Goal: Task Accomplishment & Management: Use online tool/utility

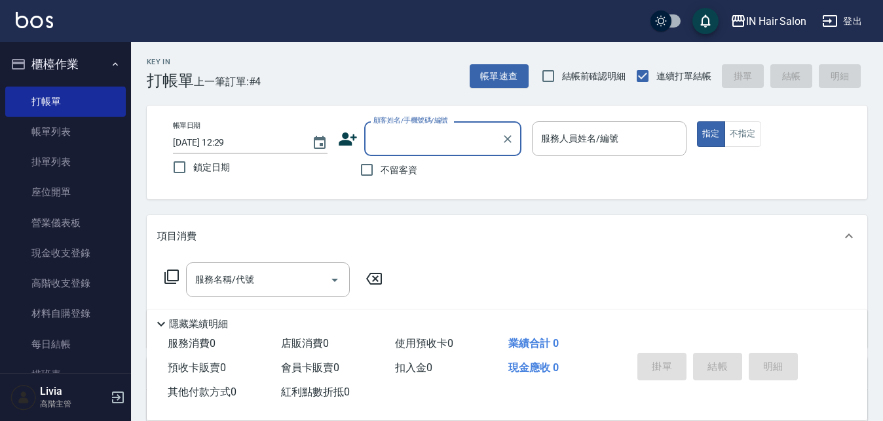
scroll to position [28, 0]
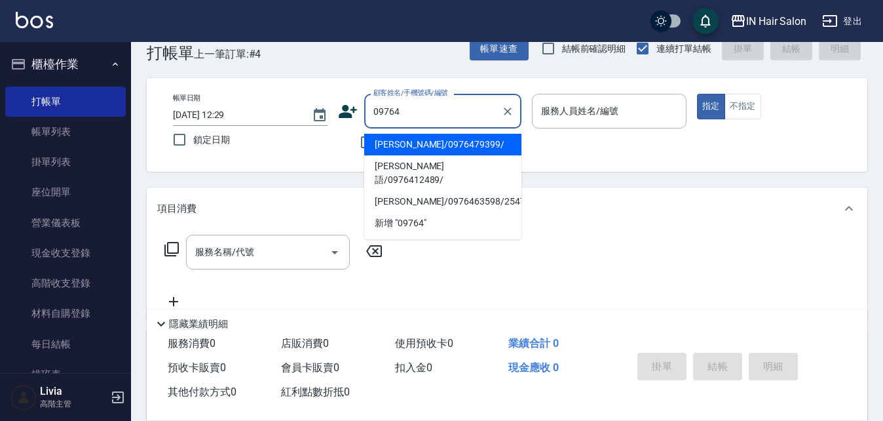
click at [398, 149] on li "[PERSON_NAME]/0976479399/" at bounding box center [442, 145] width 157 height 22
type input "[PERSON_NAME]/0976479399/"
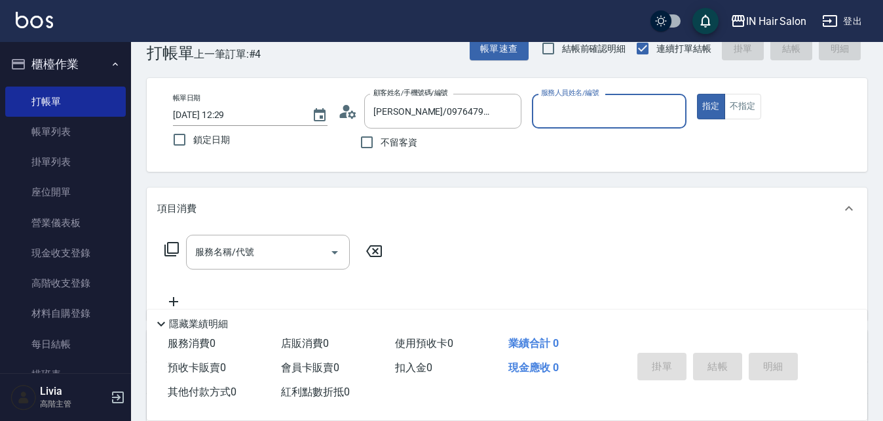
type input "6號設計師[PERSON_NAME]-6"
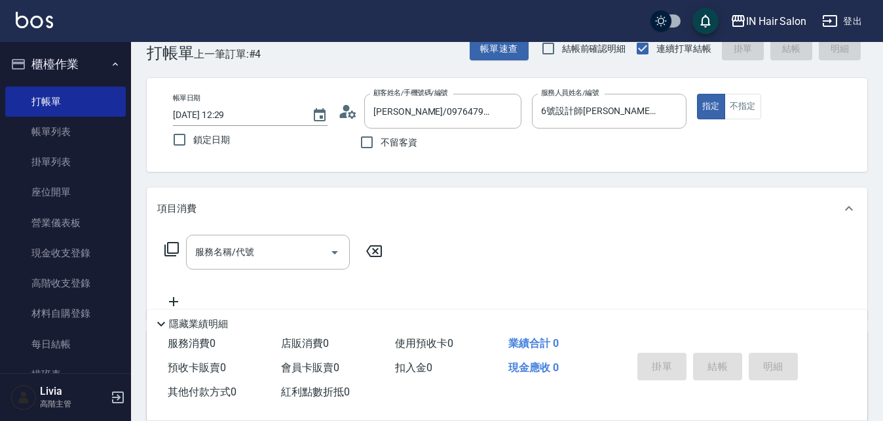
click at [172, 247] on icon at bounding box center [172, 249] width 16 height 16
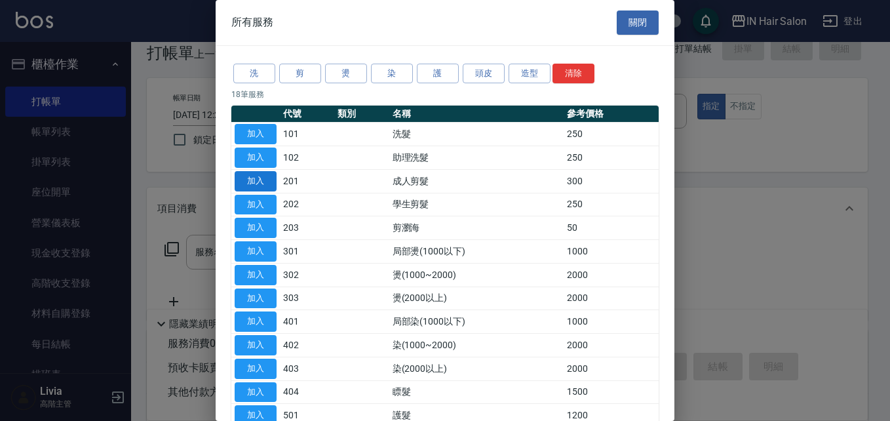
click at [255, 181] on button "加入" at bounding box center [256, 181] width 42 height 20
type input "成人剪髮(201)"
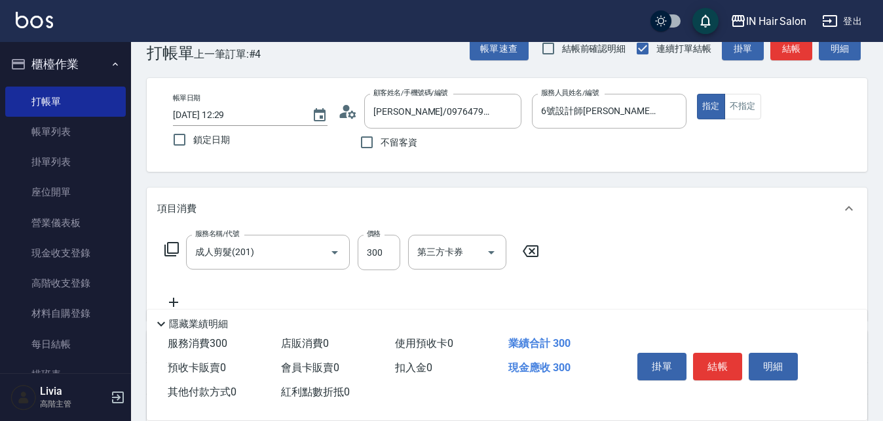
click at [172, 246] on icon at bounding box center [172, 249] width 16 height 16
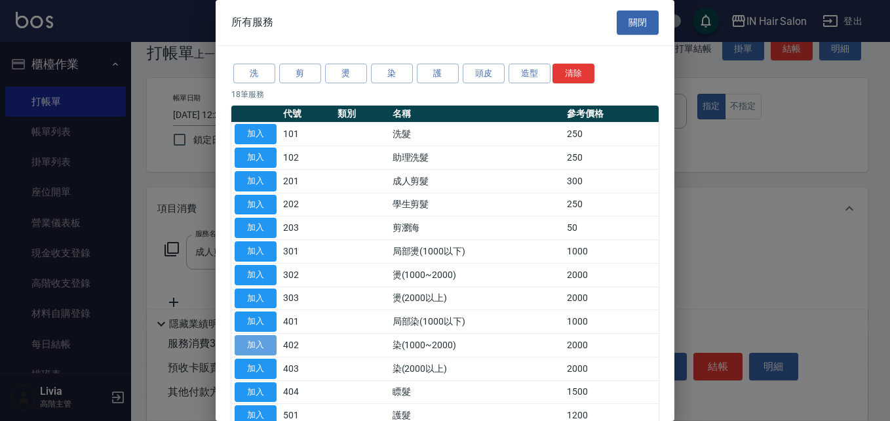
click at [254, 339] on button "加入" at bounding box center [256, 345] width 42 height 20
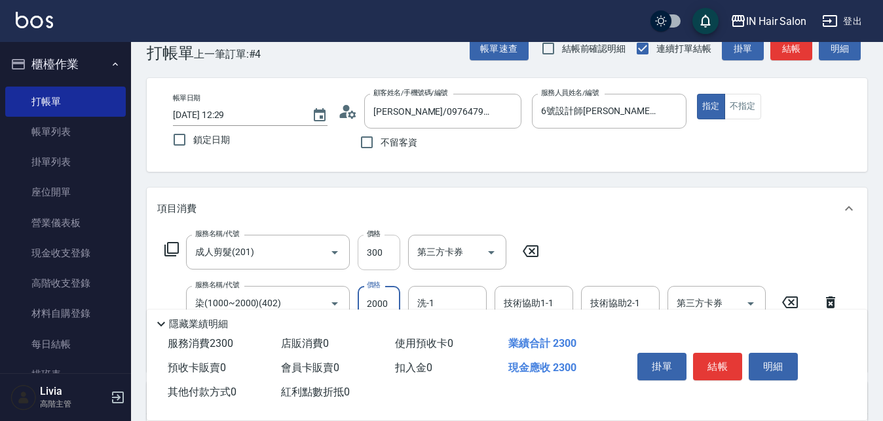
click at [383, 258] on input "300" at bounding box center [379, 252] width 43 height 35
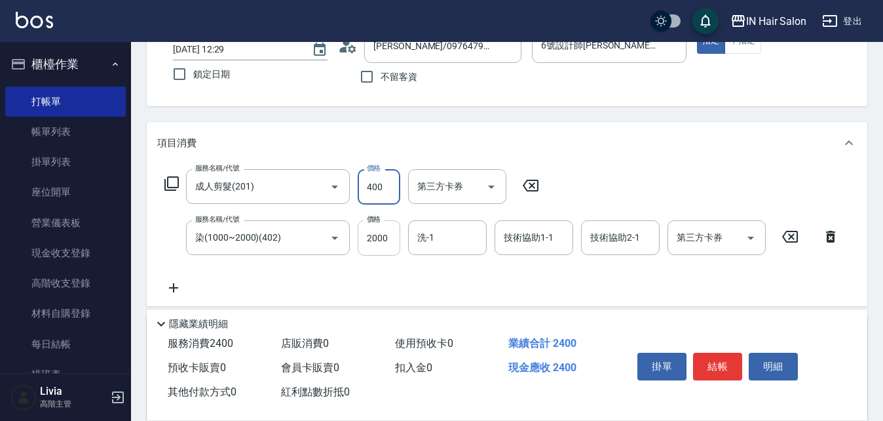
type input "400"
click at [400, 243] on input "2000" at bounding box center [379, 237] width 43 height 35
type input "1500"
click at [324, 274] on div "服務名稱/代號 成人剪髮(201) 服務名稱/代號 價格 400 價格 第三方卡券 第三方卡券 服務名稱/代號 染(1000~2000)(402) 服務名稱/…" at bounding box center [502, 232] width 690 height 126
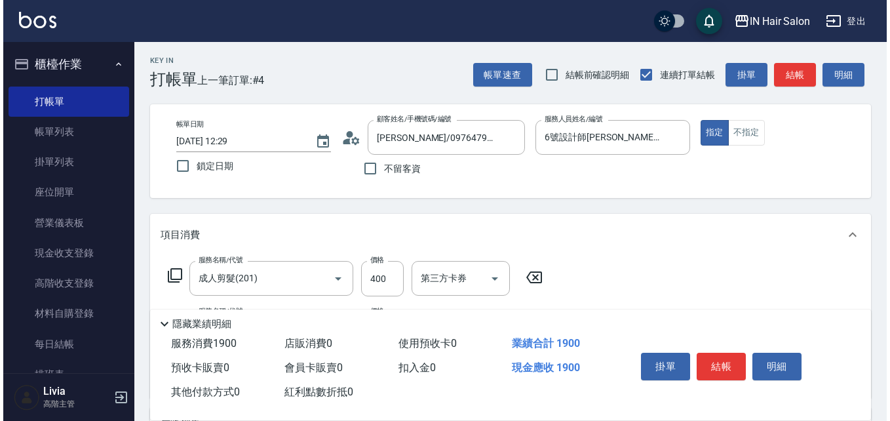
scroll to position [0, 0]
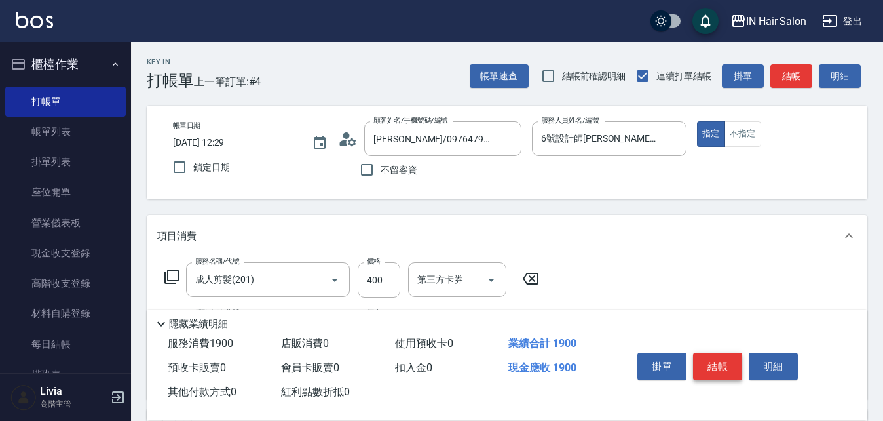
click at [711, 358] on button "結帳" at bounding box center [717, 366] width 49 height 28
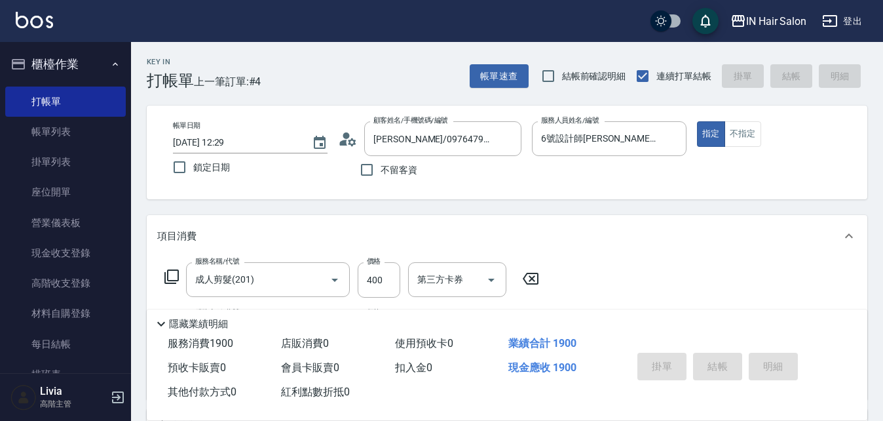
type input "[DATE] 14:46"
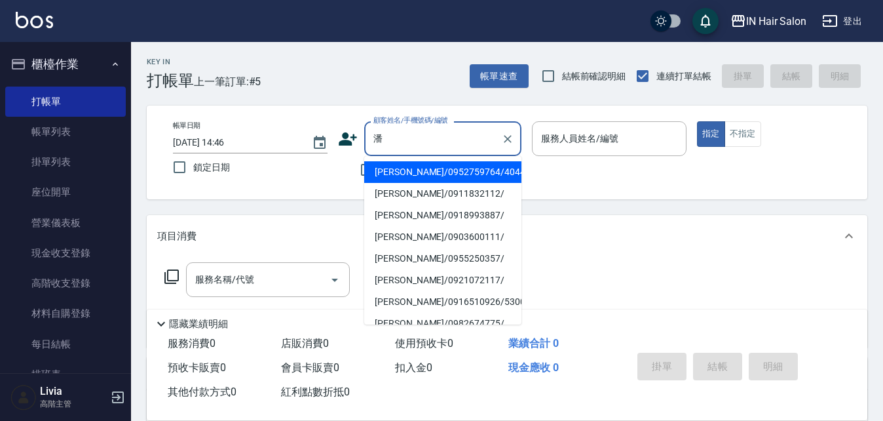
click at [395, 167] on li "[PERSON_NAME]/0952759764/404418" at bounding box center [442, 172] width 157 height 22
type input "[PERSON_NAME]/0952759764/404418"
type input "8號店長Livia-8"
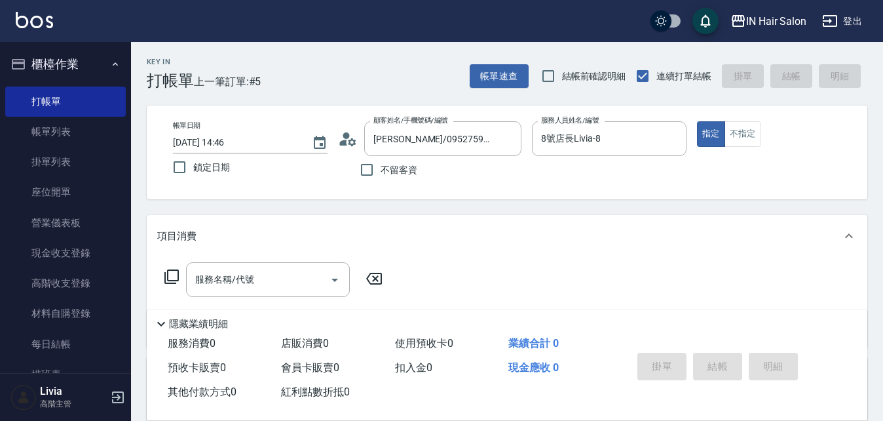
click at [170, 275] on icon at bounding box center [172, 277] width 16 height 16
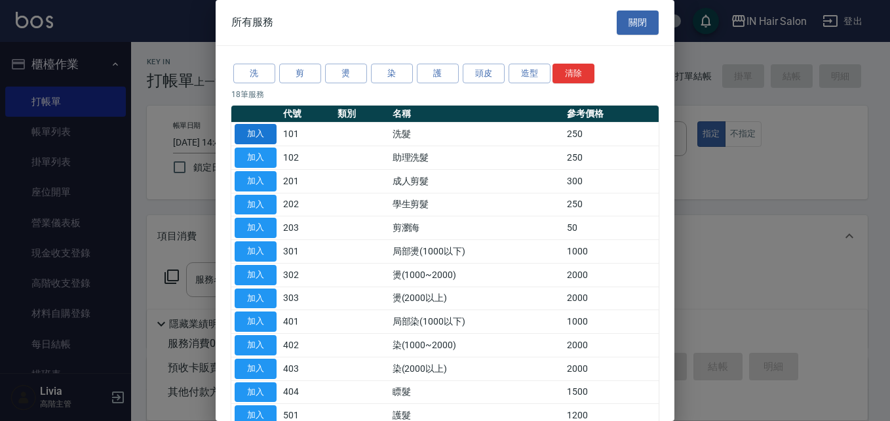
click at [256, 132] on button "加入" at bounding box center [256, 134] width 42 height 20
type input "洗髮(101)"
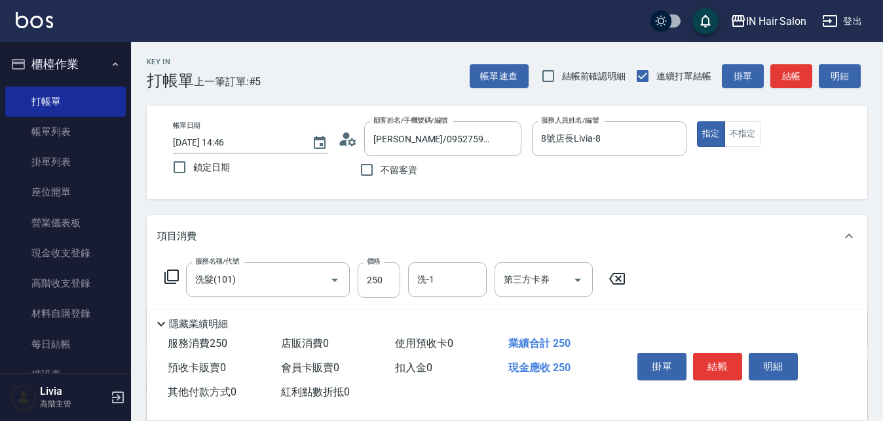
click at [172, 274] on icon at bounding box center [172, 277] width 16 height 16
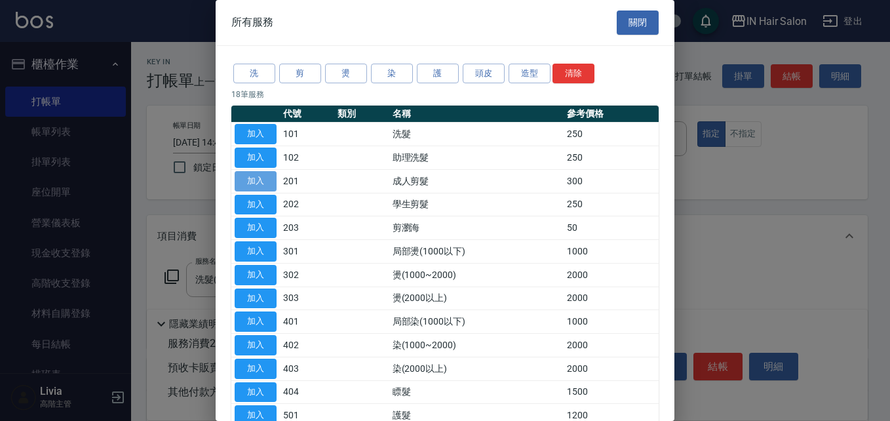
click at [257, 176] on button "加入" at bounding box center [256, 181] width 42 height 20
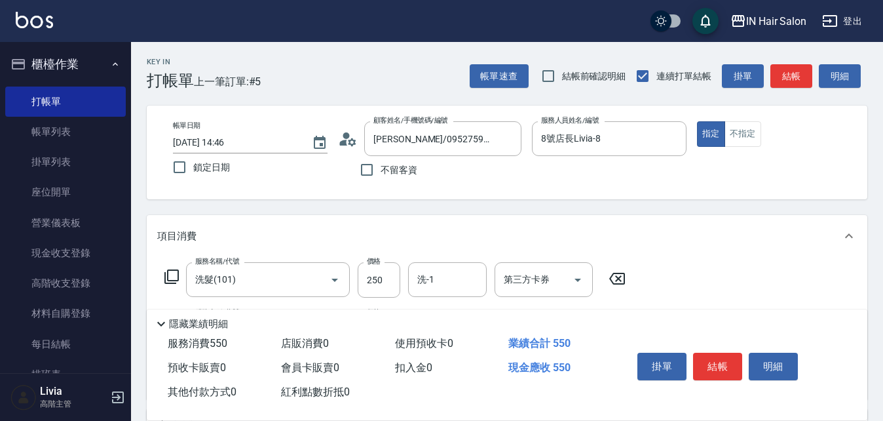
click at [172, 271] on icon at bounding box center [172, 277] width 16 height 16
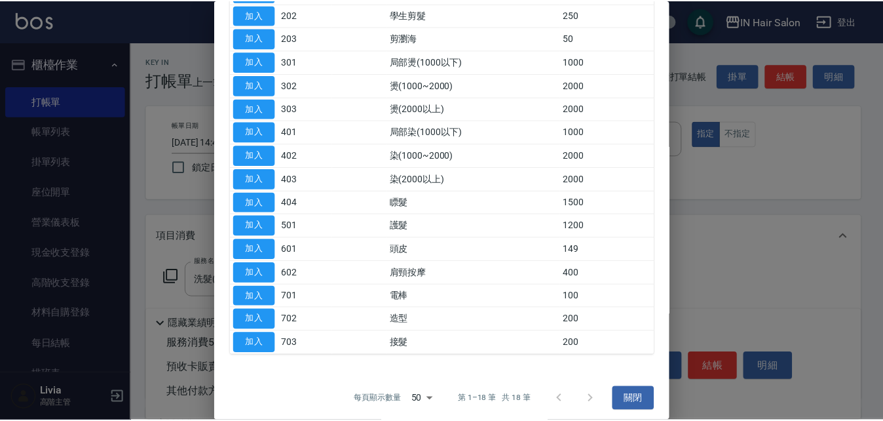
scroll to position [196, 0]
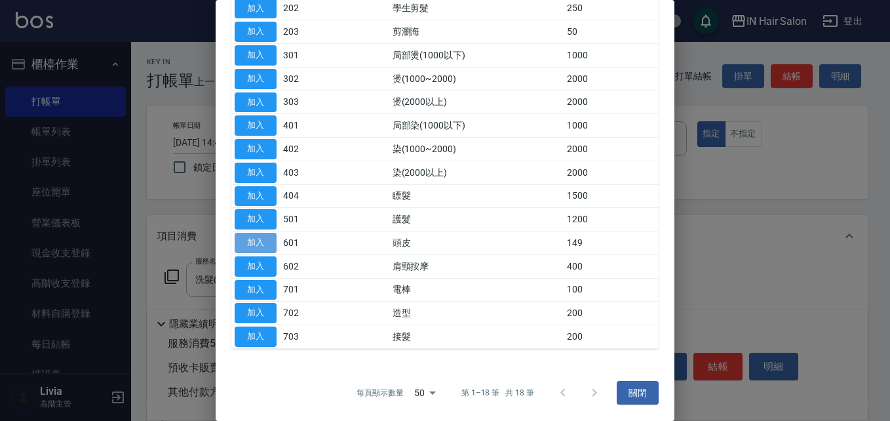
click at [257, 238] on button "加入" at bounding box center [256, 243] width 42 height 20
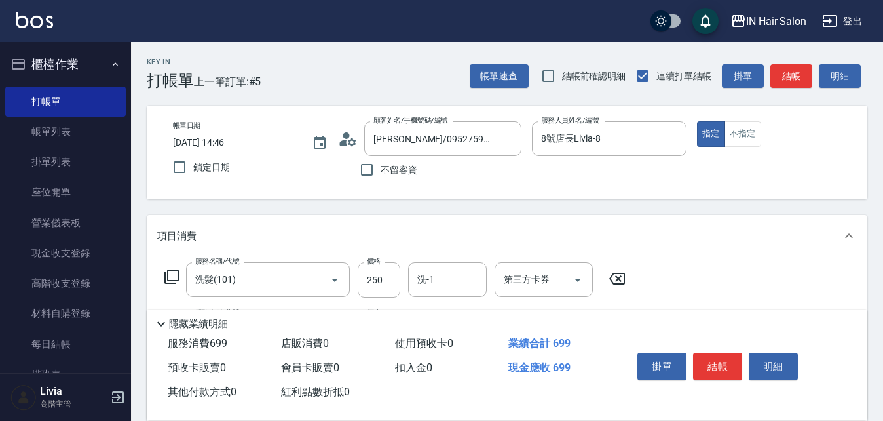
scroll to position [131, 0]
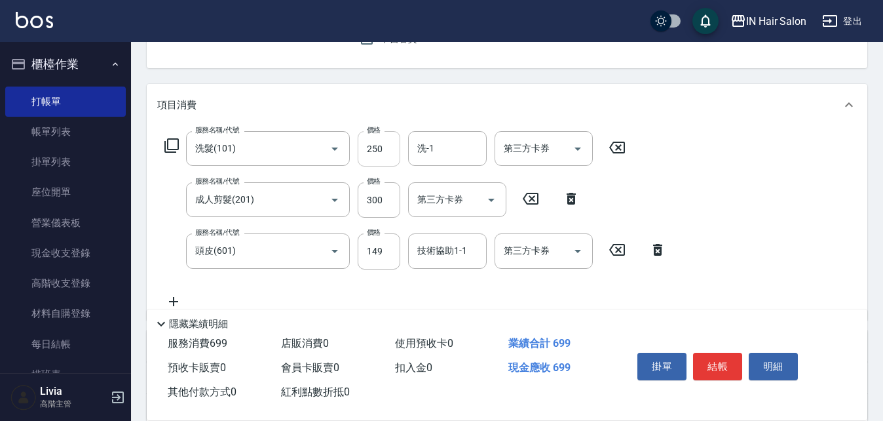
click at [383, 145] on input "250" at bounding box center [379, 148] width 43 height 35
type input "300"
click at [352, 224] on div "服務名稱/代號 洗髮(101) 服務名稱/代號 價格 300 價格 洗-1 洗-1 第三方卡券 第三方卡券 服務名稱/代號 成人剪髮(201) 服務名稱/代號…" at bounding box center [415, 220] width 517 height 178
click at [374, 202] on input "300" at bounding box center [379, 199] width 43 height 35
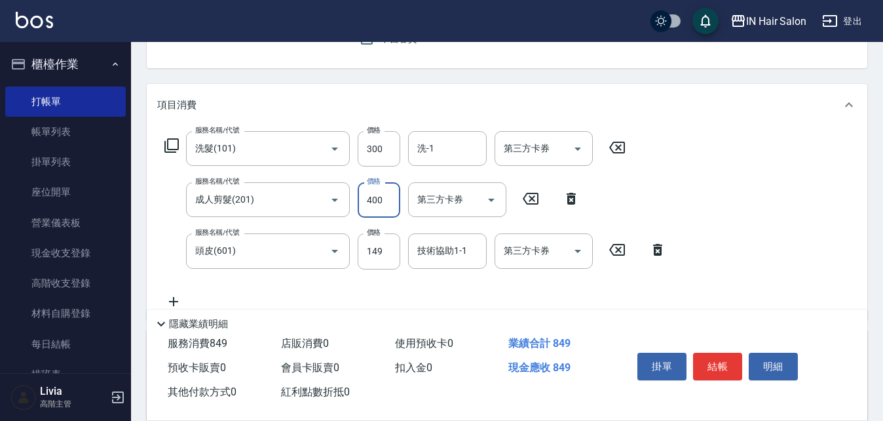
type input "400"
click at [335, 286] on div "服務名稱/代號 洗髮(101) 服務名稱/代號 價格 300 價格 洗-1 洗-1 第三方卡券 第三方卡券 服務名稱/代號 成人剪髮(201) 服務名稱/代號…" at bounding box center [415, 220] width 517 height 178
click at [394, 240] on input "149" at bounding box center [379, 250] width 43 height 35
type input "50"
click at [350, 277] on div "服務名稱/代號 洗髮(101) 服務名稱/代號 價格 300 價格 洗-1 洗-1 第三方卡券 第三方卡券 服務名稱/代號 成人剪髮(201) 服務名稱/代號…" at bounding box center [415, 220] width 517 height 178
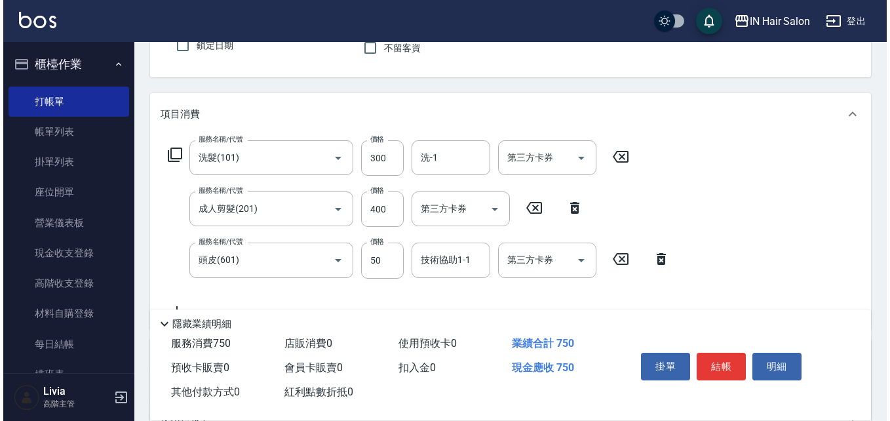
scroll to position [0, 0]
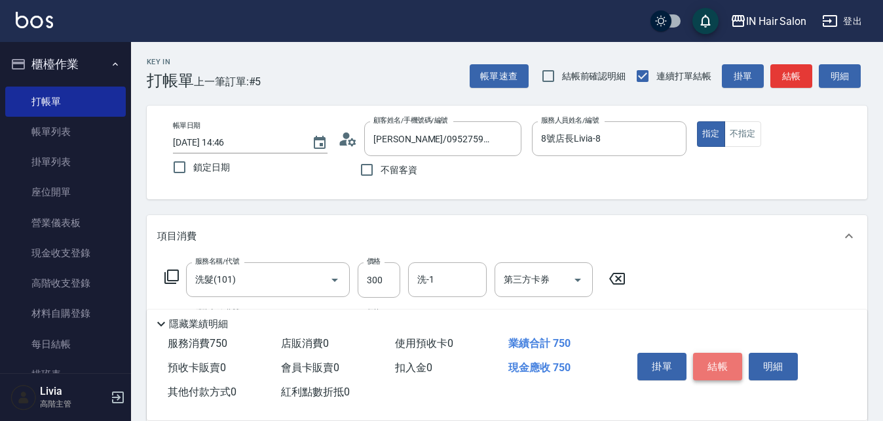
click at [726, 356] on button "結帳" at bounding box center [717, 366] width 49 height 28
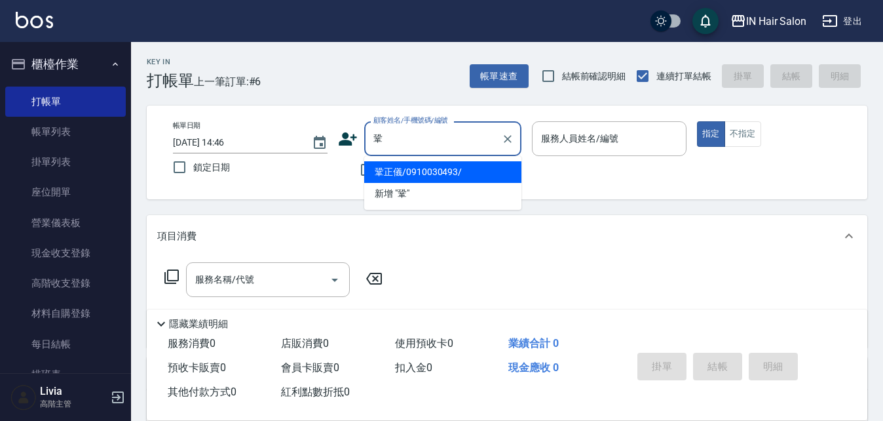
click at [466, 175] on li "鞏正儀/0910030493/" at bounding box center [442, 172] width 157 height 22
type input "鞏正儀/0910030493/"
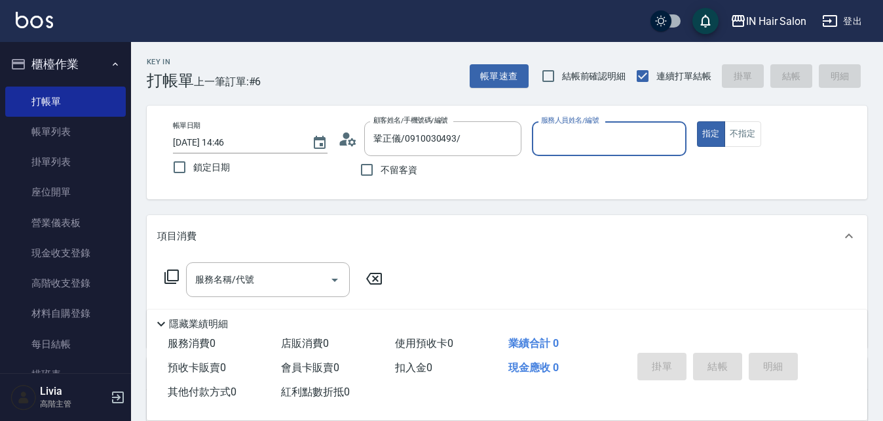
type input "7號設計師[PERSON_NAME]-7"
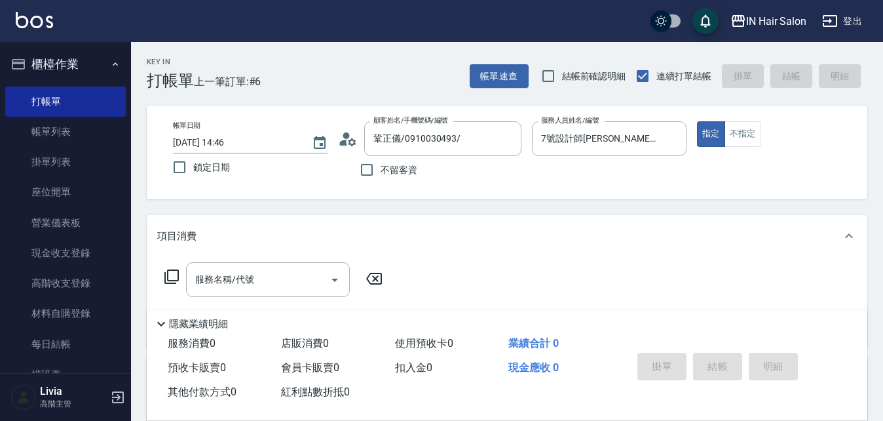
click at [170, 276] on icon at bounding box center [172, 277] width 16 height 16
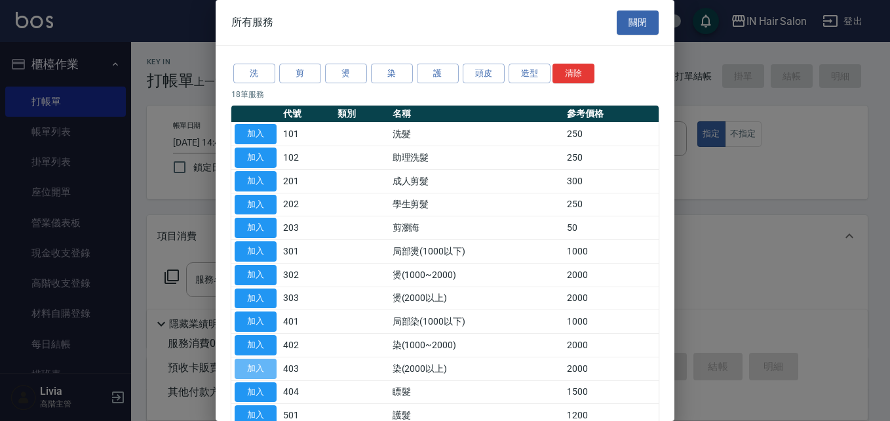
drag, startPoint x: 244, startPoint y: 367, endPoint x: 234, endPoint y: 351, distance: 19.4
click at [244, 367] on button "加入" at bounding box center [256, 368] width 42 height 20
type input "染(2000以上)(403)"
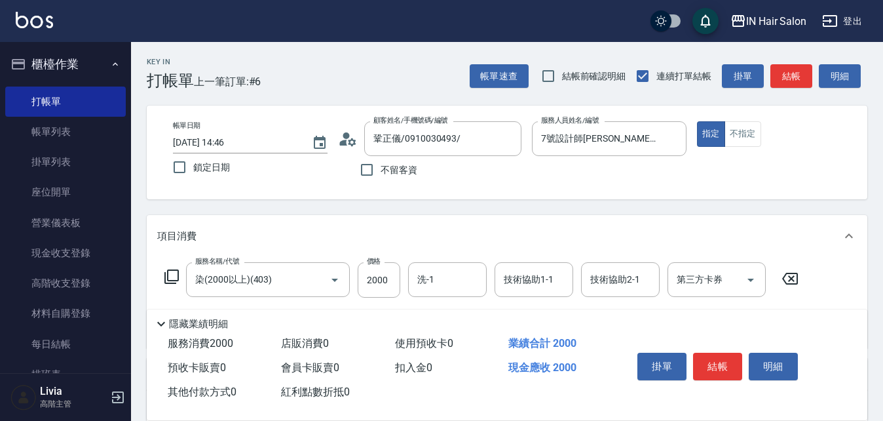
click at [170, 274] on icon at bounding box center [172, 277] width 16 height 16
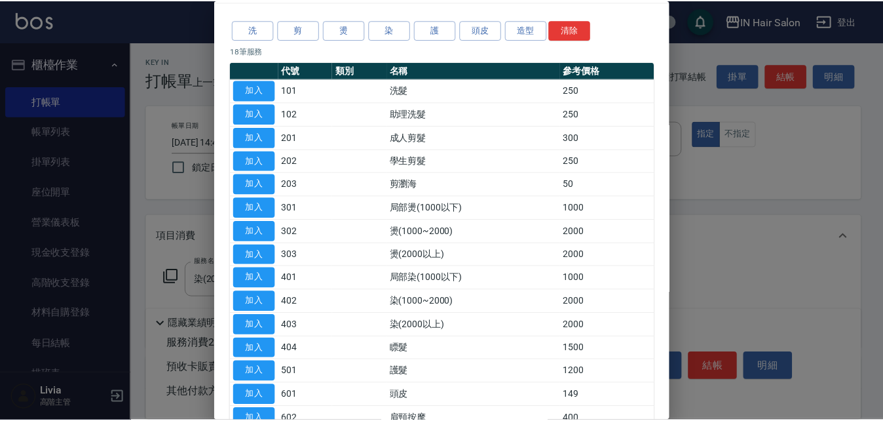
scroll to position [66, 0]
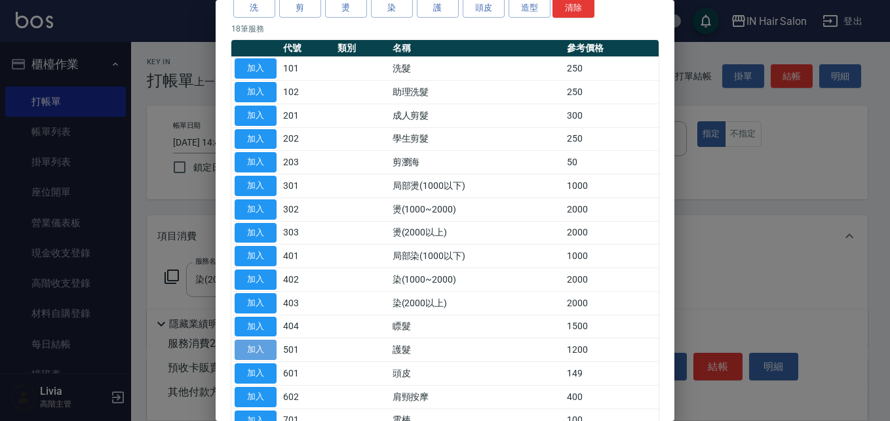
click at [272, 348] on button "加入" at bounding box center [256, 349] width 42 height 20
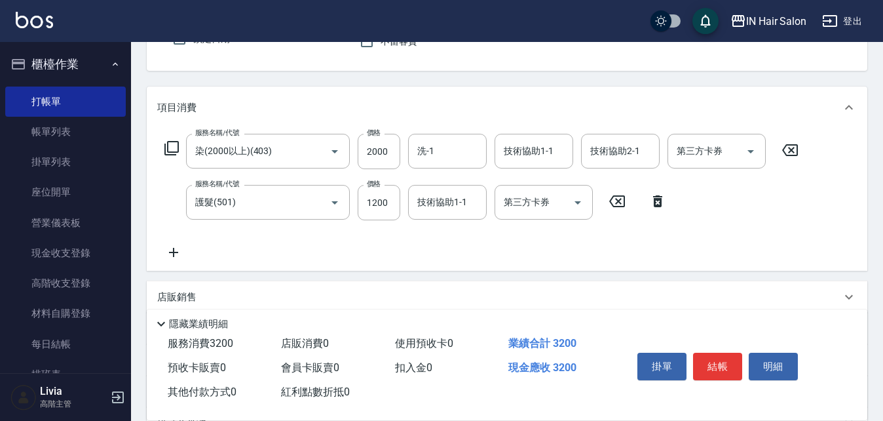
scroll to position [131, 0]
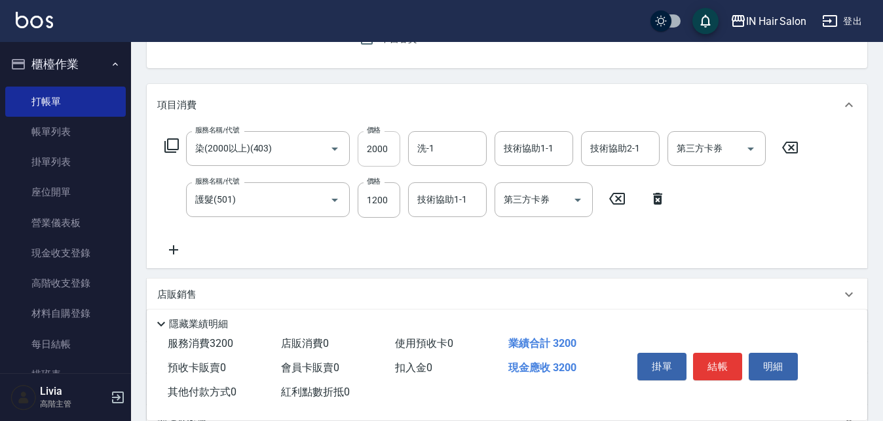
click at [390, 149] on input "2000" at bounding box center [379, 148] width 43 height 35
type input "2300"
click at [334, 242] on div "服務名稱/代號 染(2000以上)(403) 服務名稱/代號 價格 2300 價格 洗-1 洗-1 技術協助1-1 技術協助1-1 技術協助2-1 技術協助2…" at bounding box center [481, 194] width 649 height 126
click at [388, 202] on input "1200" at bounding box center [379, 199] width 43 height 35
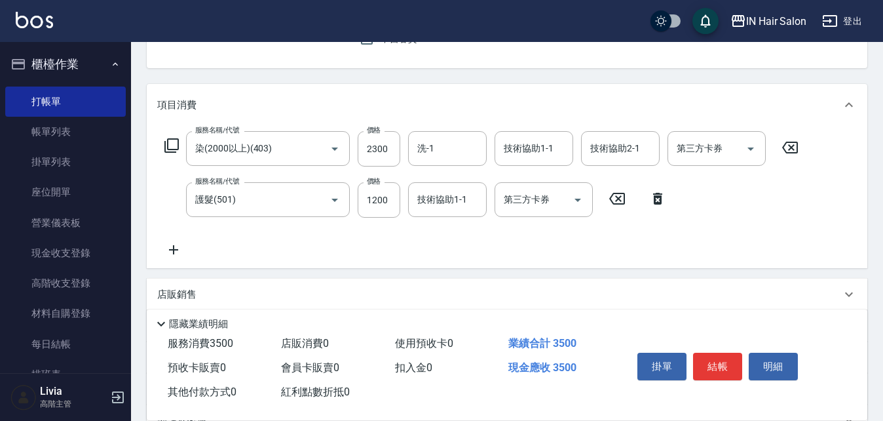
click at [343, 246] on div "服務名稱/代號 染(2000以上)(403) 服務名稱/代號 價格 2300 價格 洗-1 洗-1 技術協助1-1 技術協助1-1 技術協助2-1 技術協助2…" at bounding box center [481, 194] width 649 height 126
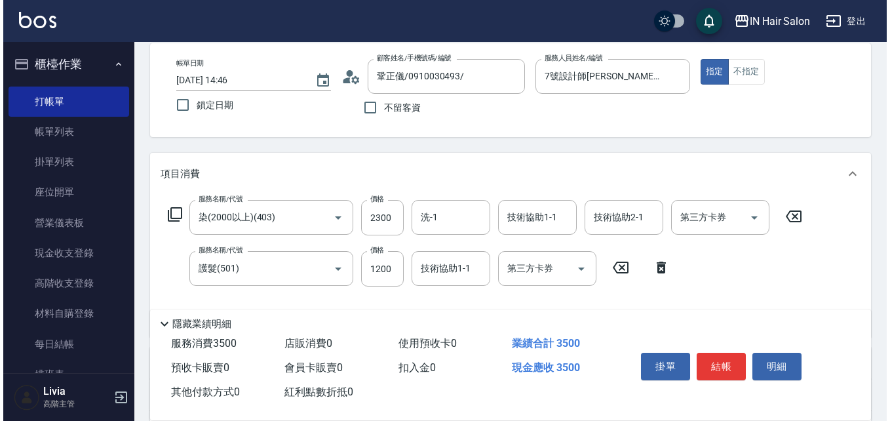
scroll to position [0, 0]
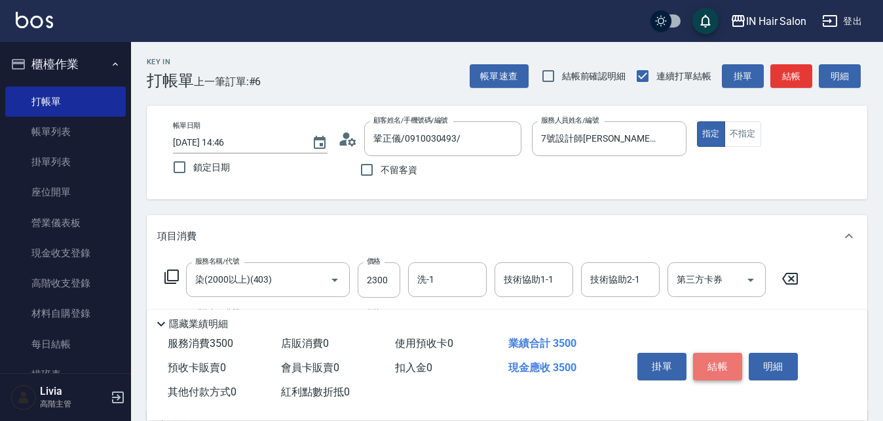
click at [716, 356] on button "結帳" at bounding box center [717, 366] width 49 height 28
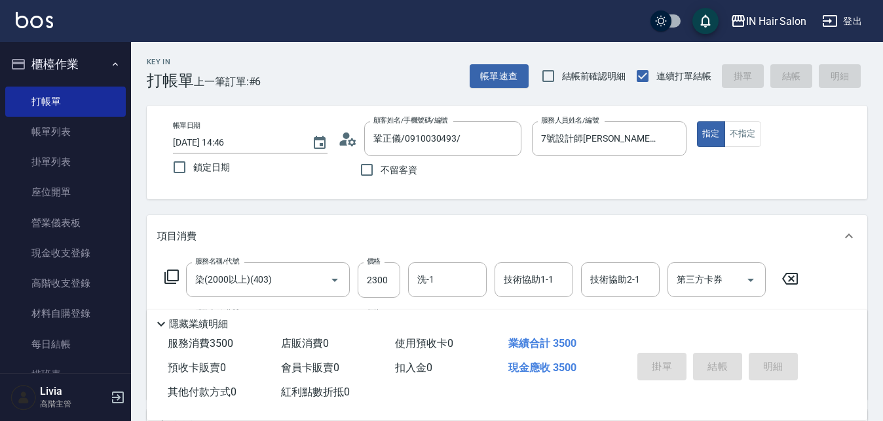
type input "[DATE] 14:47"
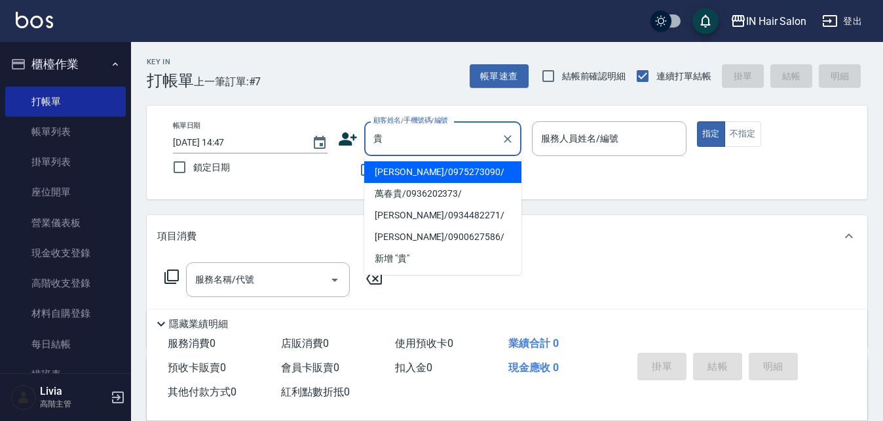
click at [394, 175] on li "[PERSON_NAME]/0975273090/" at bounding box center [442, 172] width 157 height 22
type input "[PERSON_NAME]/0975273090/"
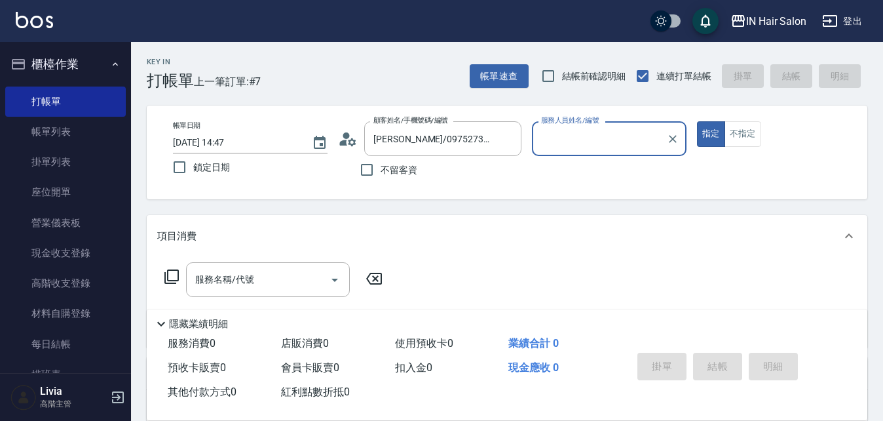
type input "6號設計師[PERSON_NAME]-6"
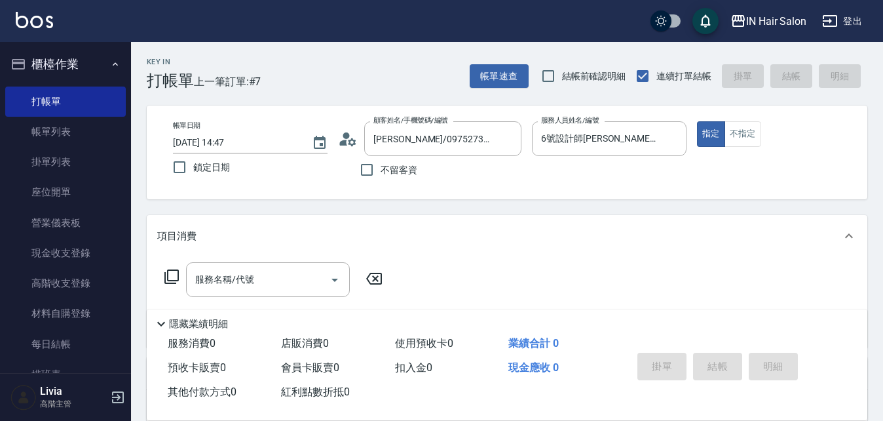
click at [172, 272] on icon at bounding box center [172, 277] width 16 height 16
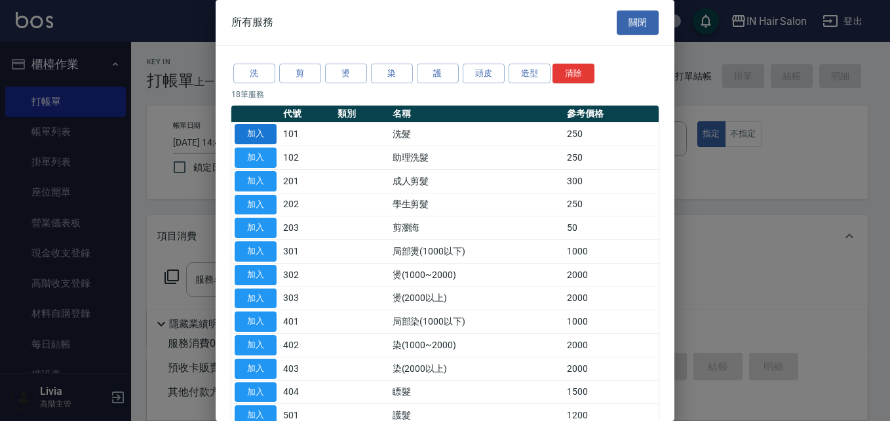
click at [257, 130] on button "加入" at bounding box center [256, 134] width 42 height 20
type input "洗髮(101)"
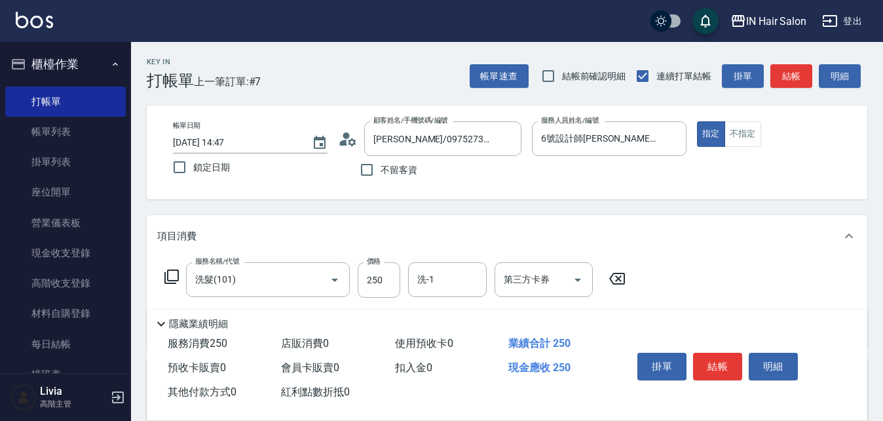
click at [174, 271] on icon at bounding box center [172, 277] width 16 height 16
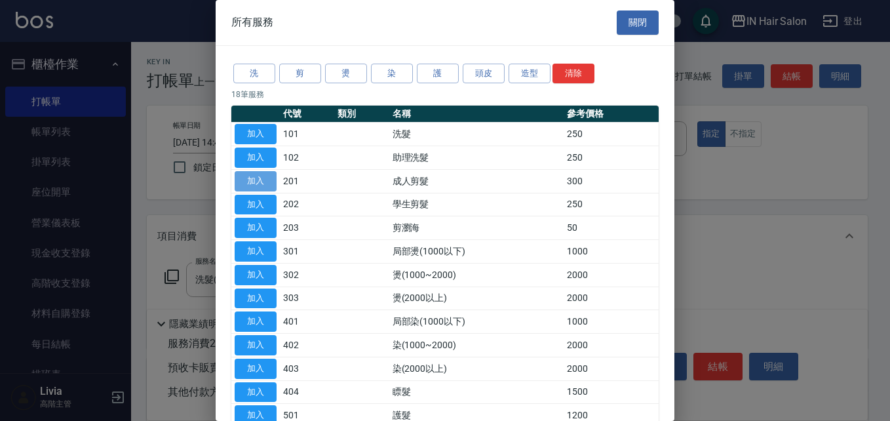
drag, startPoint x: 263, startPoint y: 178, endPoint x: 231, endPoint y: 238, distance: 68.6
click at [263, 178] on button "加入" at bounding box center [256, 181] width 42 height 20
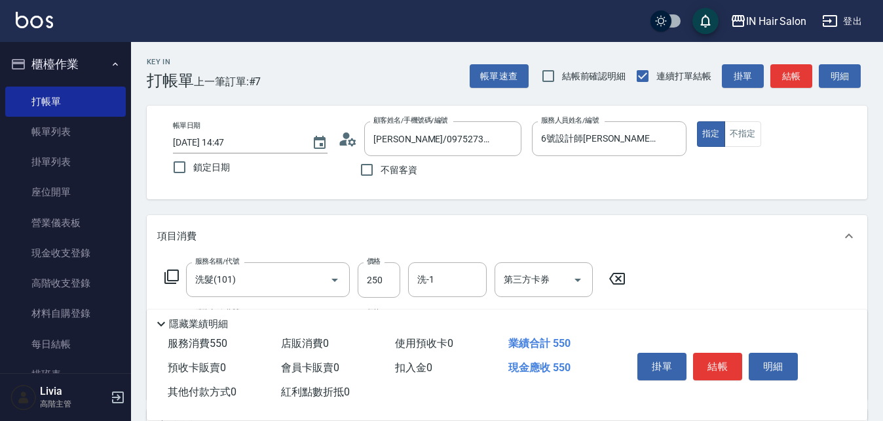
click at [169, 276] on icon at bounding box center [172, 277] width 16 height 16
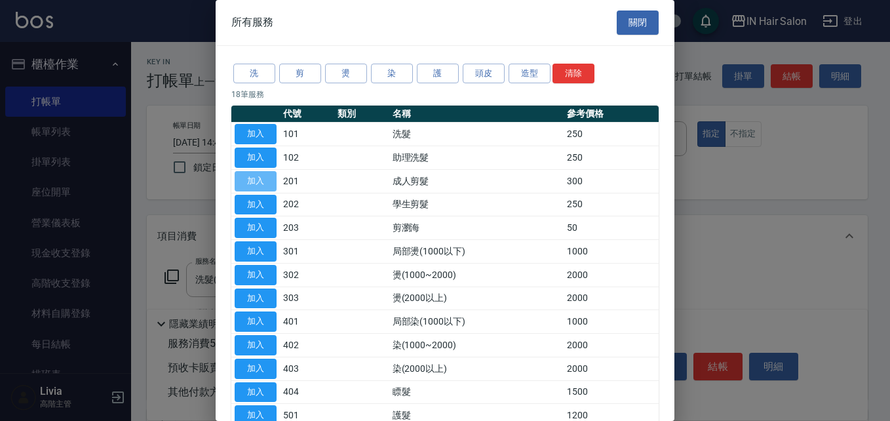
drag, startPoint x: 257, startPoint y: 177, endPoint x: 210, endPoint y: 230, distance: 70.6
click at [257, 180] on button "加入" at bounding box center [256, 181] width 42 height 20
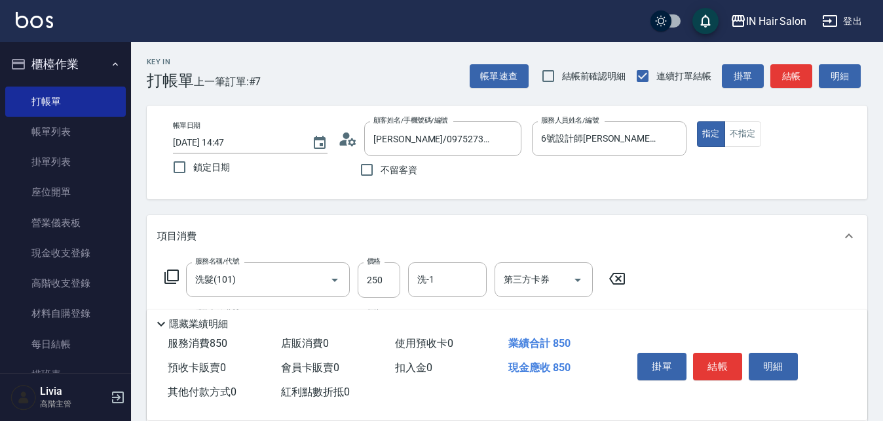
click at [170, 276] on icon at bounding box center [172, 277] width 16 height 16
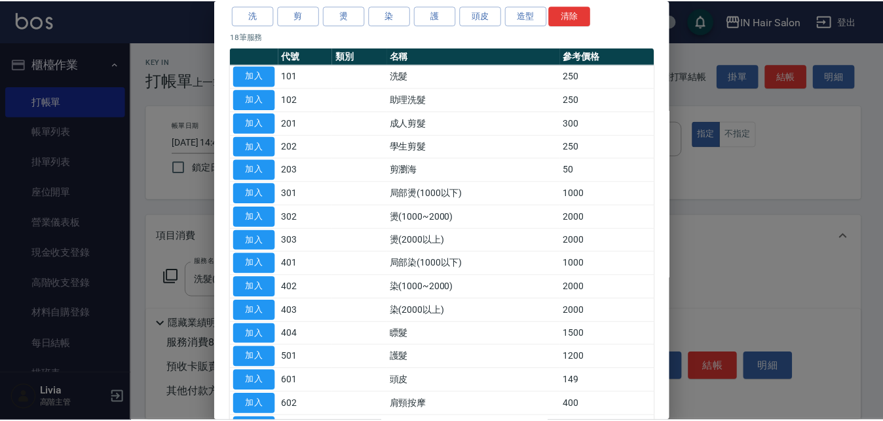
scroll to position [131, 0]
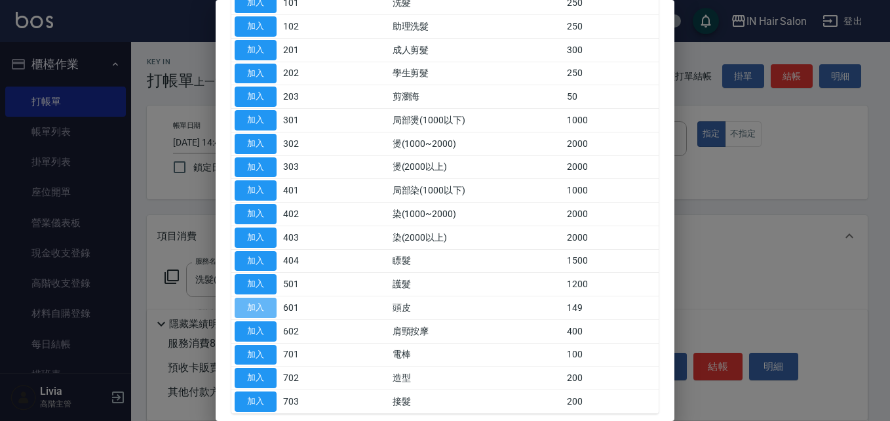
drag, startPoint x: 247, startPoint y: 307, endPoint x: 183, endPoint y: 274, distance: 72.4
click at [246, 307] on button "加入" at bounding box center [256, 307] width 42 height 20
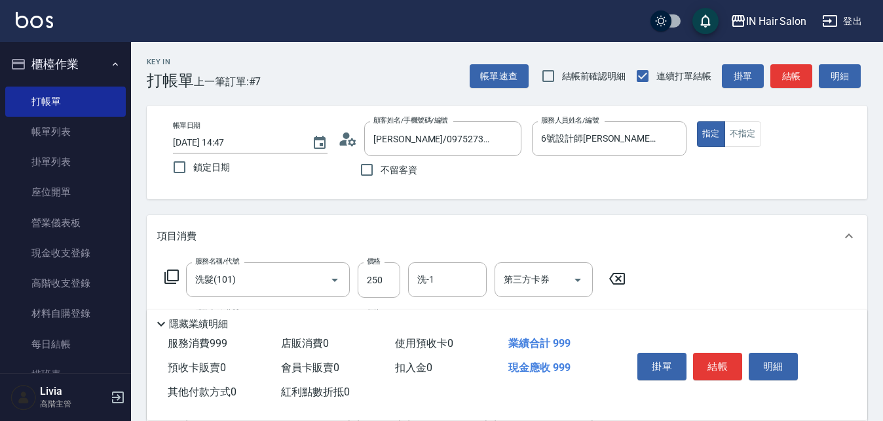
click at [173, 274] on icon at bounding box center [172, 277] width 16 height 16
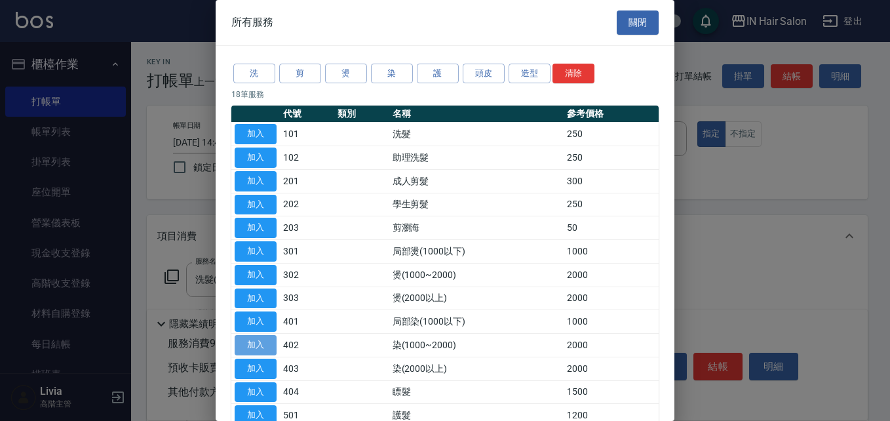
click at [260, 343] on button "加入" at bounding box center [256, 345] width 42 height 20
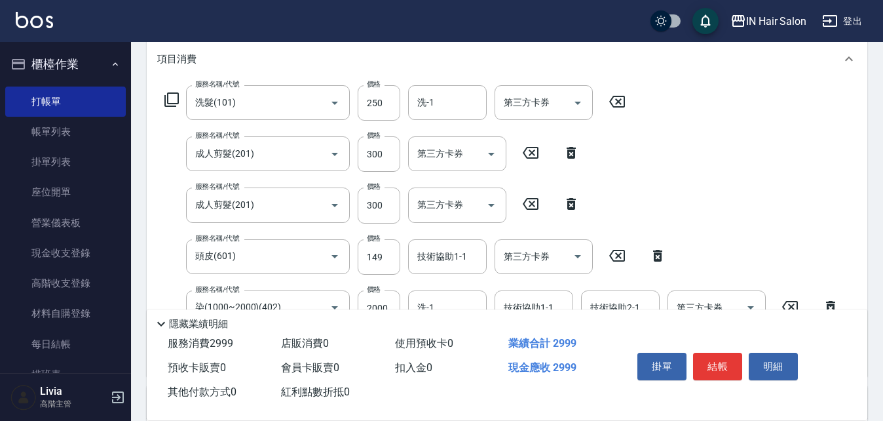
scroll to position [197, 0]
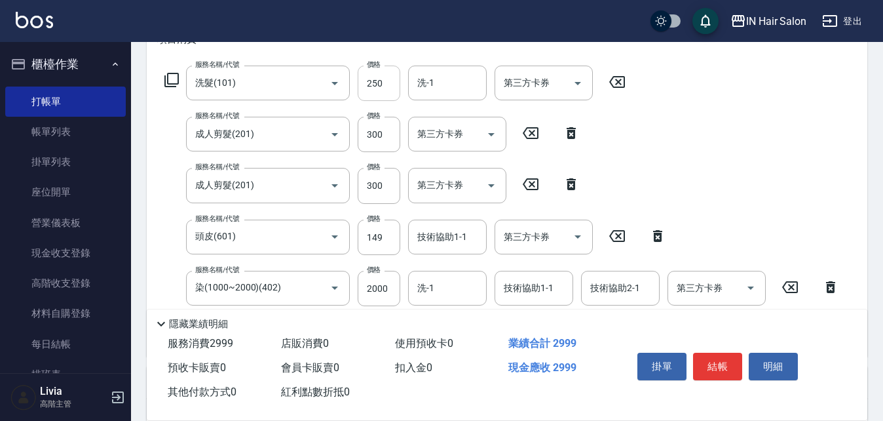
click at [389, 81] on input "250" at bounding box center [379, 83] width 43 height 35
click at [388, 81] on input "250" at bounding box center [379, 83] width 43 height 35
type input "300"
click at [353, 158] on div "服務名稱/代號 洗髮(101) 服務名稱/代號 價格 300 價格 洗-1 洗-1 第三方卡券 第三方卡券 服務名稱/代號 成人剪髮(201) 服務名稱/代號…" at bounding box center [502, 206] width 690 height 280
click at [375, 138] on input "300" at bounding box center [379, 134] width 43 height 35
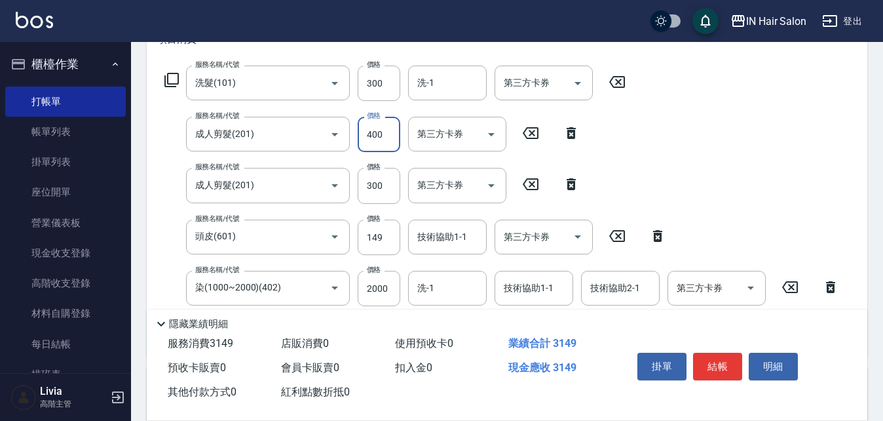
type input "400"
click at [346, 208] on div "服務名稱/代號 洗髮(101) 服務名稱/代號 價格 300 價格 洗-1 洗-1 第三方卡券 第三方卡券 服務名稱/代號 成人剪髮(201) 服務名稱/代號…" at bounding box center [502, 206] width 690 height 280
click at [389, 182] on input "300" at bounding box center [379, 185] width 43 height 35
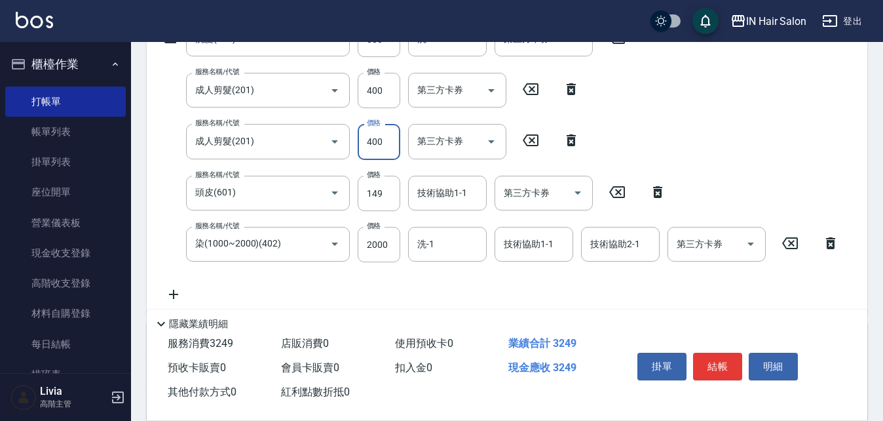
scroll to position [262, 0]
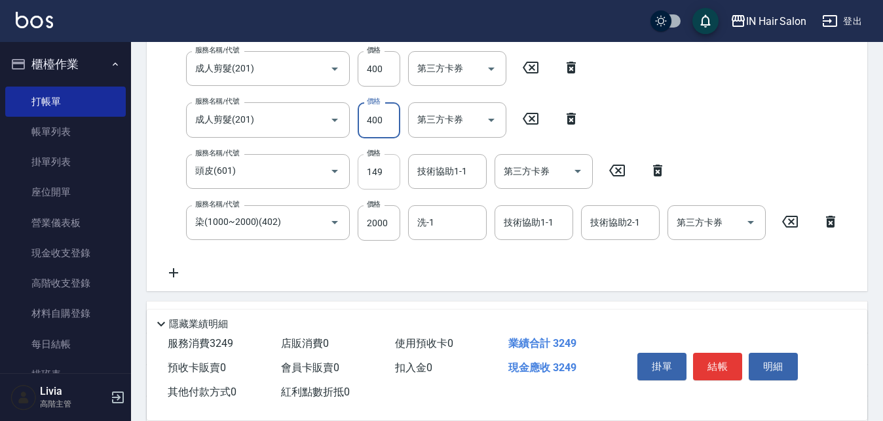
type input "400"
click at [386, 173] on input "149" at bounding box center [379, 171] width 43 height 35
type input "50"
click at [348, 257] on div "服務名稱/代號 洗髮(101) 服務名稱/代號 價格 300 價格 洗-1 洗-1 第三方卡券 第三方卡券 服務名稱/代號 成人剪髮(201) 服務名稱/代號…" at bounding box center [502, 140] width 690 height 280
click at [386, 225] on input "2000" at bounding box center [379, 222] width 43 height 35
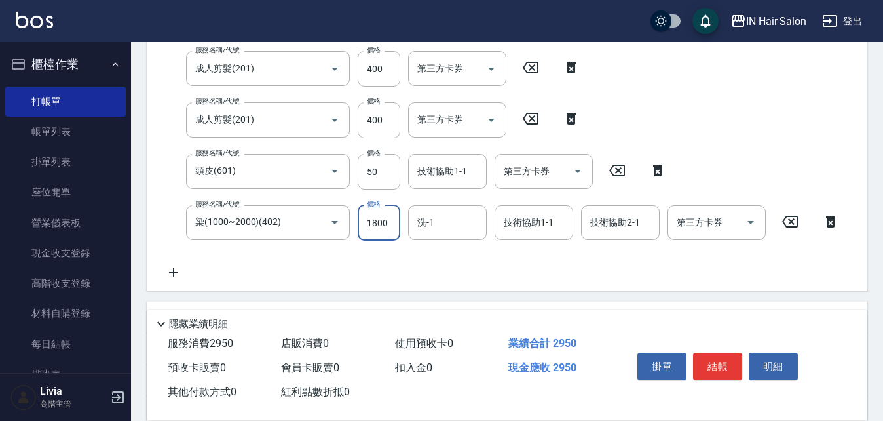
type input "1800"
click at [348, 258] on div "服務名稱/代號 洗髮(101) 服務名稱/代號 價格 300 價格 洗-1 洗-1 第三方卡券 第三方卡券 服務名稱/代號 成人剪髮(201) 服務名稱/代號…" at bounding box center [502, 140] width 690 height 280
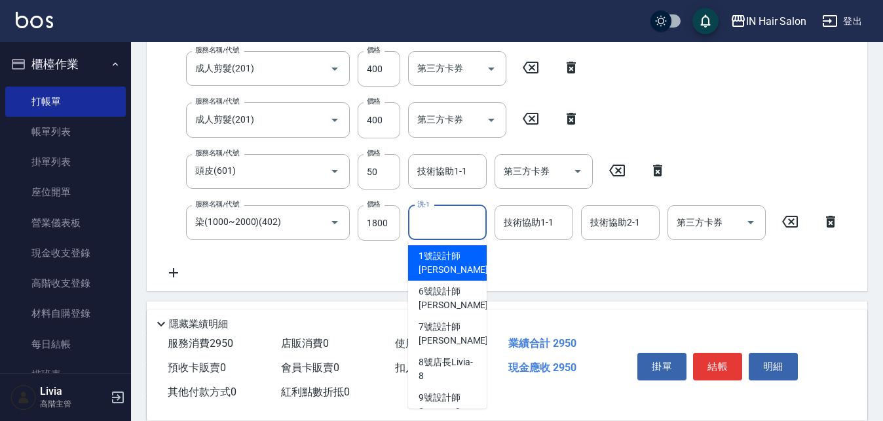
click at [434, 221] on input "洗-1" at bounding box center [447, 222] width 67 height 23
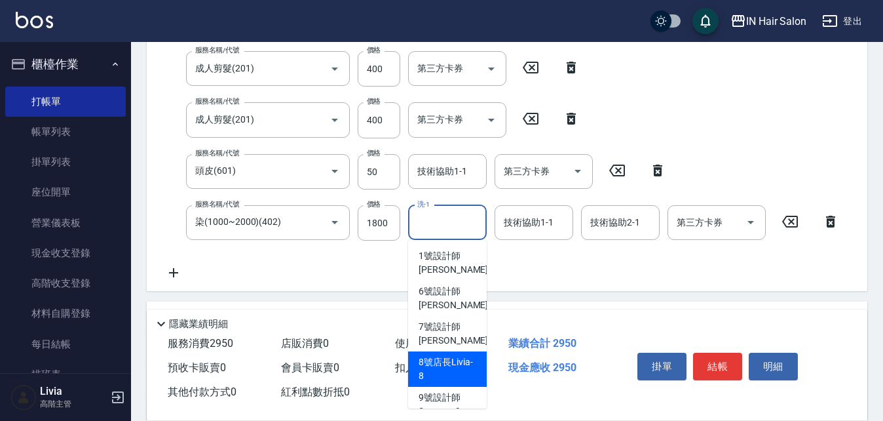
drag, startPoint x: 443, startPoint y: 367, endPoint x: 489, endPoint y: 307, distance: 76.1
click at [443, 366] on span "8號店長Livia -8" at bounding box center [448, 369] width 58 height 28
type input "8號店長Livia-8"
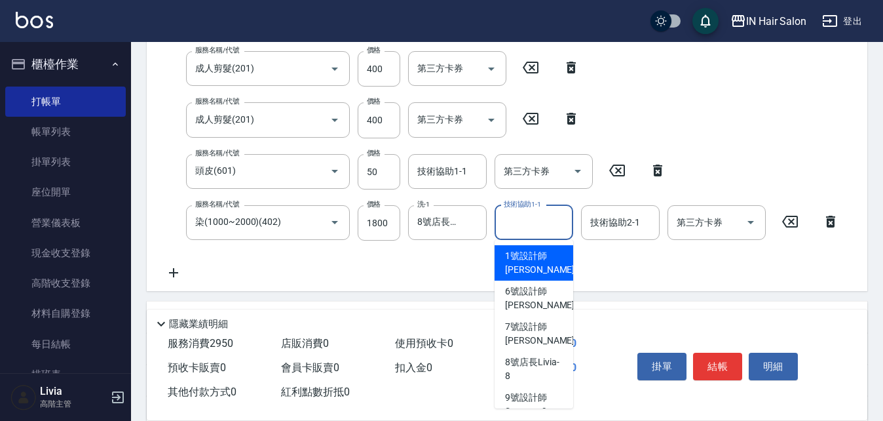
click at [523, 222] on input "技術協助1-1" at bounding box center [533, 222] width 67 height 23
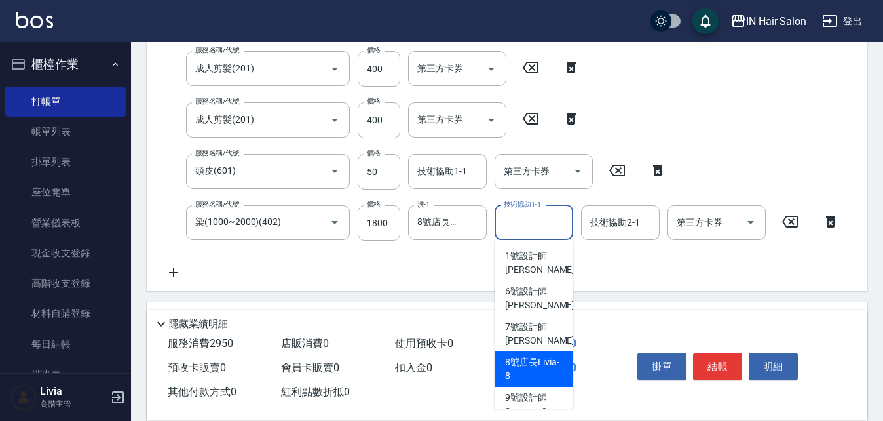
drag, startPoint x: 529, startPoint y: 366, endPoint x: 521, endPoint y: 338, distance: 28.6
click at [529, 365] on span "8號店長Livia -8" at bounding box center [534, 369] width 58 height 28
type input "8號店長Livia-8"
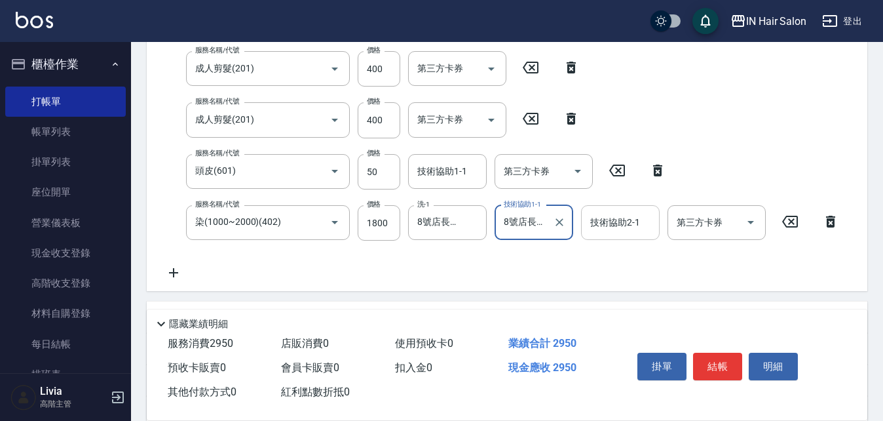
click at [630, 225] on input "技術協助2-1" at bounding box center [620, 222] width 67 height 23
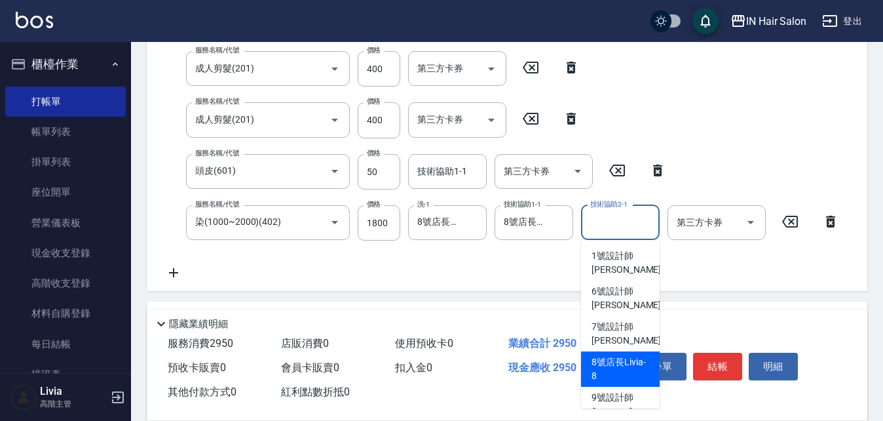
click at [610, 361] on span "8號店長Livia -8" at bounding box center [621, 369] width 58 height 28
type input "8號店長Livia-8"
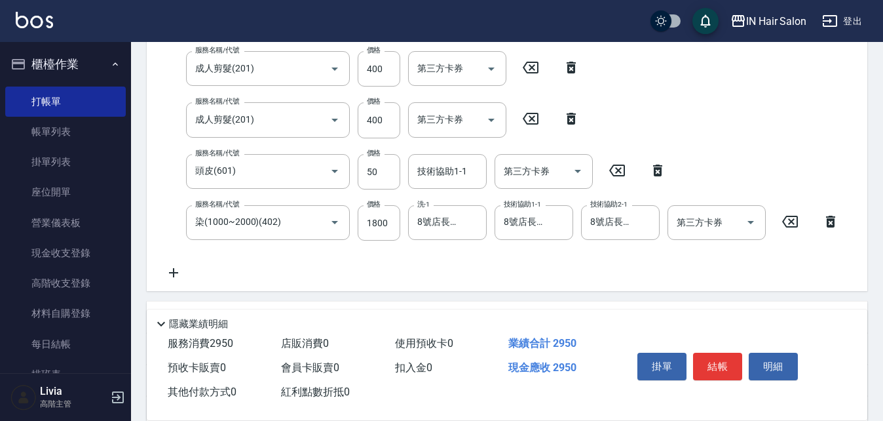
click at [511, 273] on div "服務名稱/代號 洗髮(101) 服務名稱/代號 價格 300 價格 洗-1 洗-1 第三方卡券 第三方卡券 服務名稱/代號 成人剪髮(201) 服務名稱/代號…" at bounding box center [502, 140] width 690 height 280
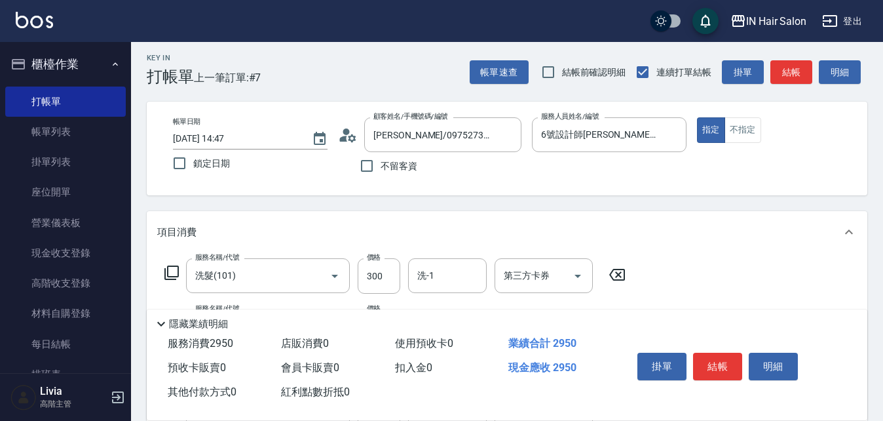
scroll to position [0, 0]
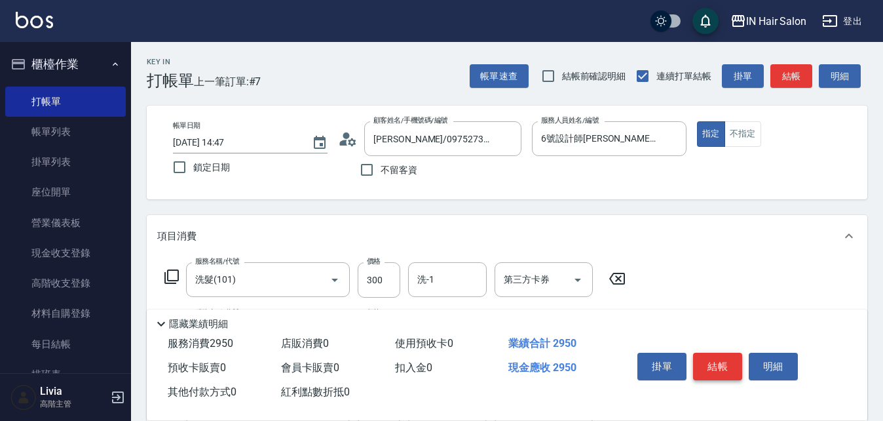
click at [724, 358] on button "結帳" at bounding box center [717, 366] width 49 height 28
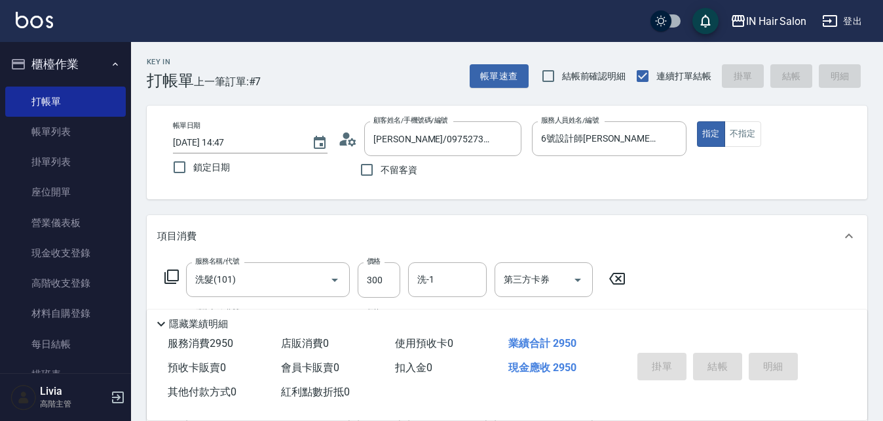
type input "[DATE] 15:20"
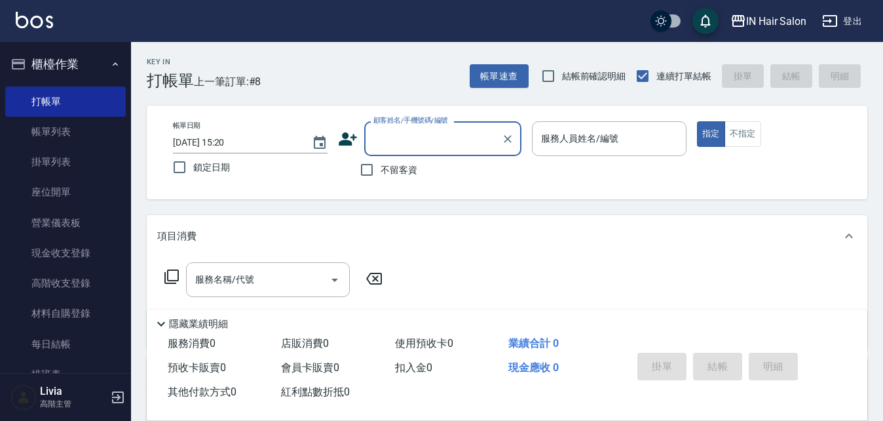
click at [113, 63] on icon "button" at bounding box center [115, 64] width 10 height 10
